Goal: Information Seeking & Learning: Learn about a topic

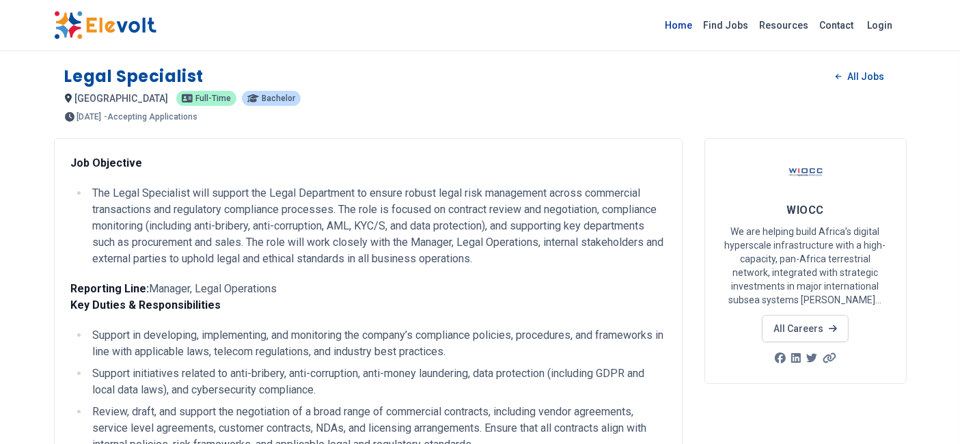
click at [687, 31] on link "Home" at bounding box center [679, 25] width 38 height 22
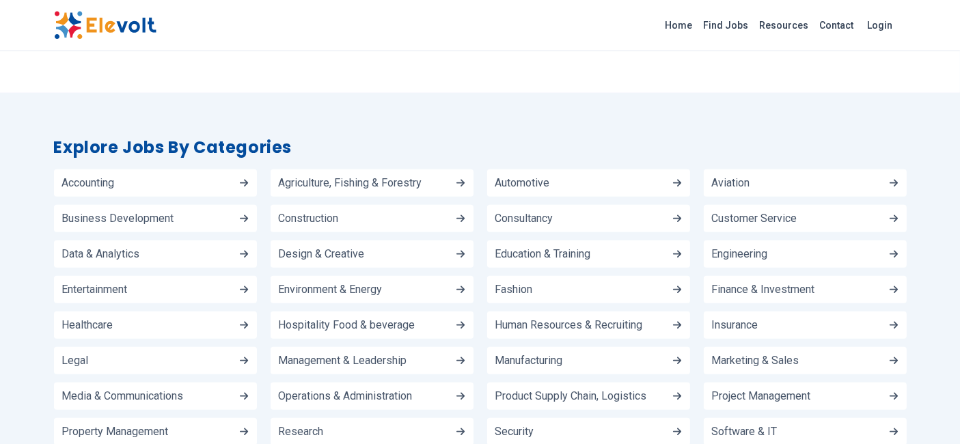
scroll to position [1464, 0]
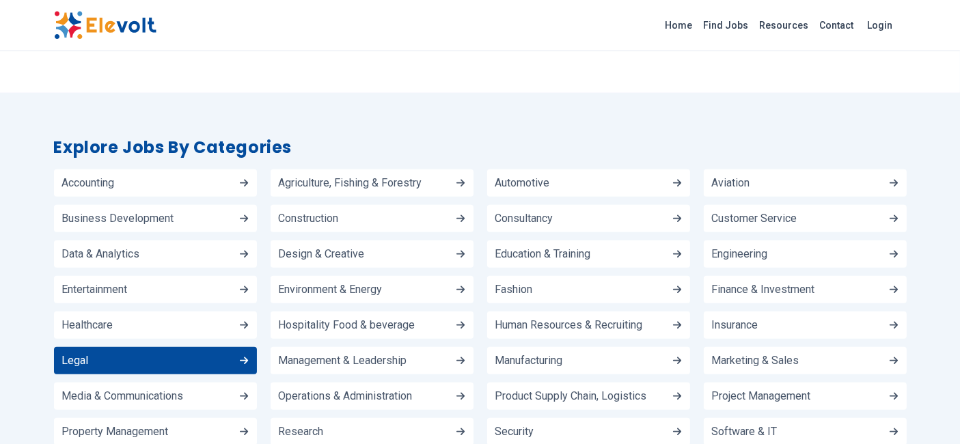
click at [232, 347] on link "Legal" at bounding box center [155, 360] width 203 height 27
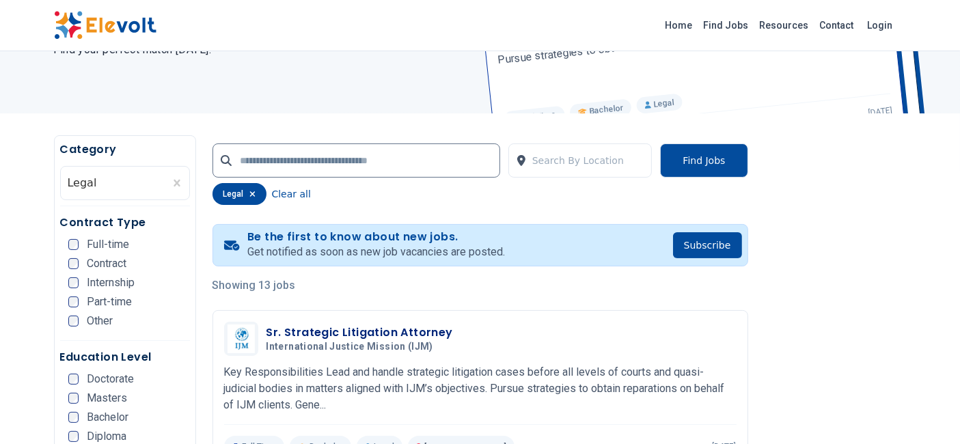
scroll to position [182, 0]
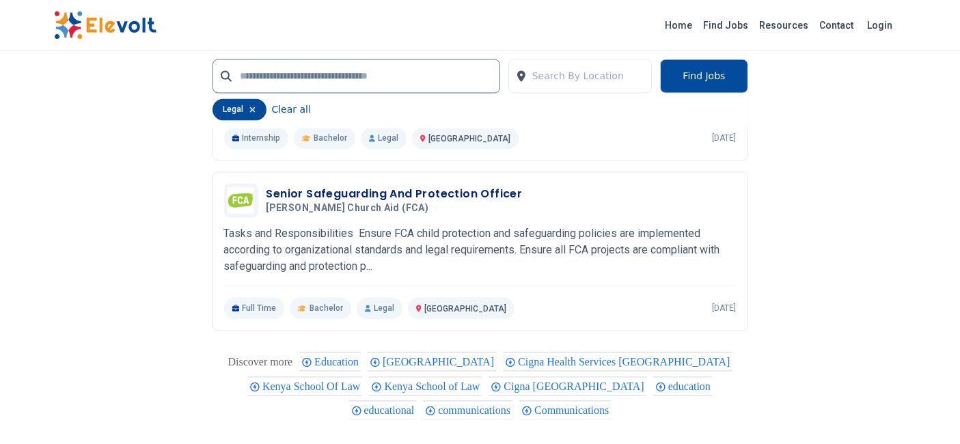
scroll to position [2817, 0]
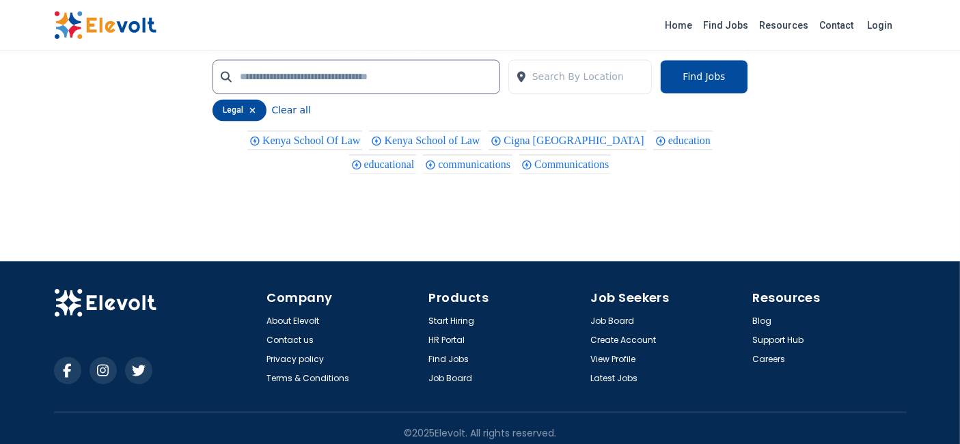
click at [391, 350] on div "About Elevolt Contact us Privacy policy Terms & Conditions" at bounding box center [344, 350] width 154 height 68
